Goal: Navigation & Orientation: Understand site structure

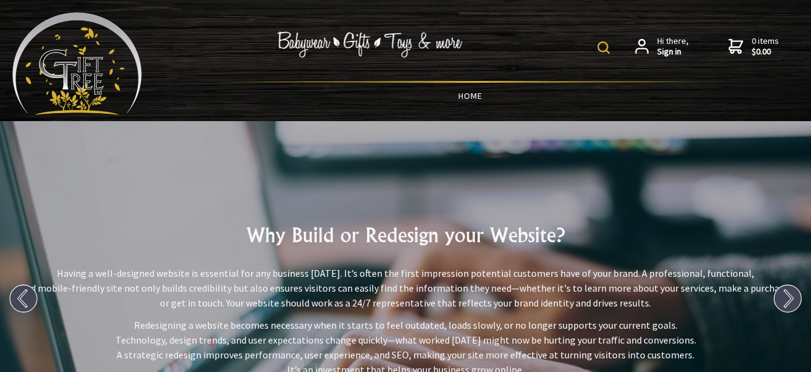
click at [472, 96] on link "HOME" at bounding box center [470, 96] width 656 height 26
click at [39, 67] on img at bounding box center [77, 63] width 130 height 102
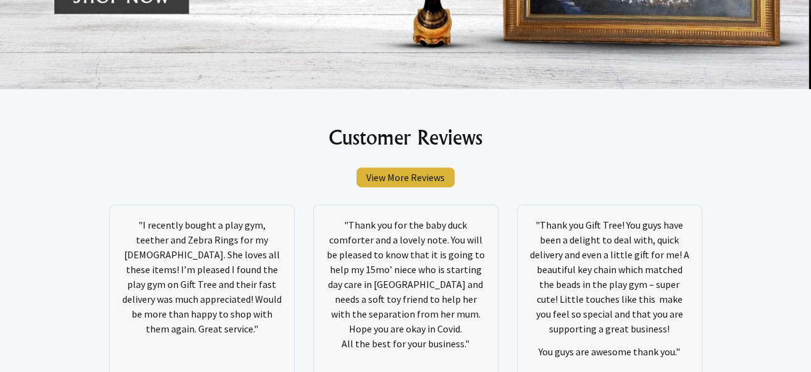
scroll to position [6293, 0]
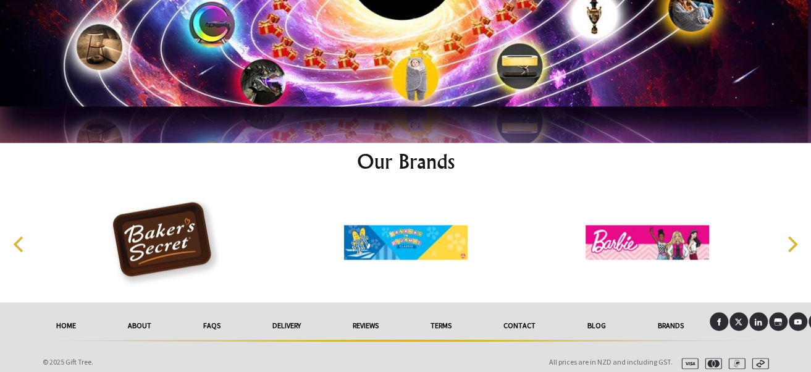
click at [127, 315] on link "About" at bounding box center [139, 325] width 75 height 27
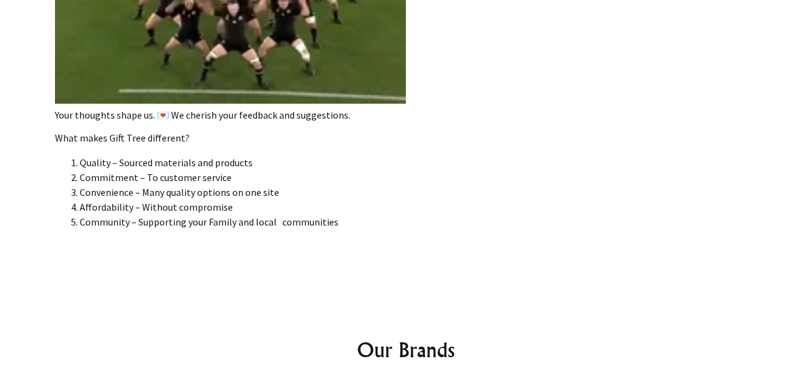
scroll to position [2240, 0]
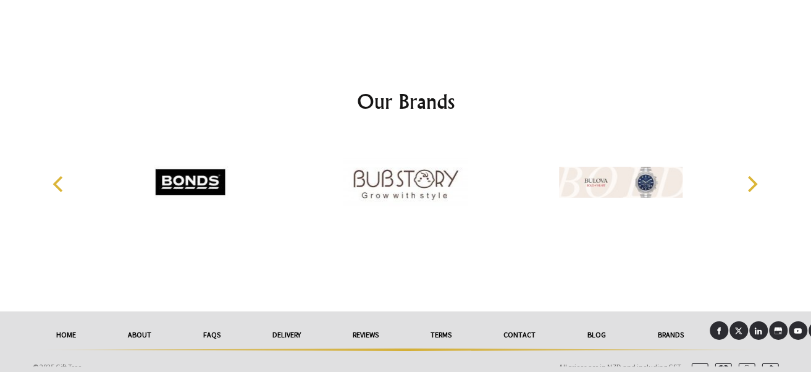
click at [207, 332] on link "FAQs" at bounding box center [211, 334] width 69 height 27
